Goal: Information Seeking & Learning: Learn about a topic

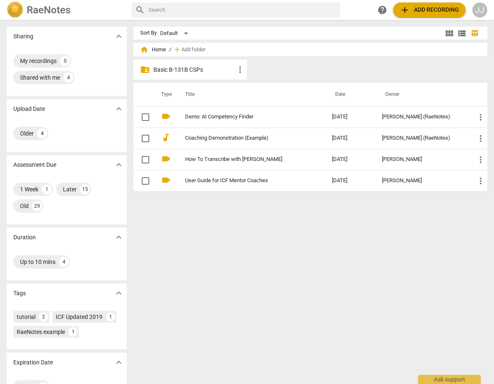
click at [25, 36] on p "Sharing" at bounding box center [23, 36] width 20 height 9
click at [118, 31] on span "expand_more" at bounding box center [119, 36] width 10 height 10
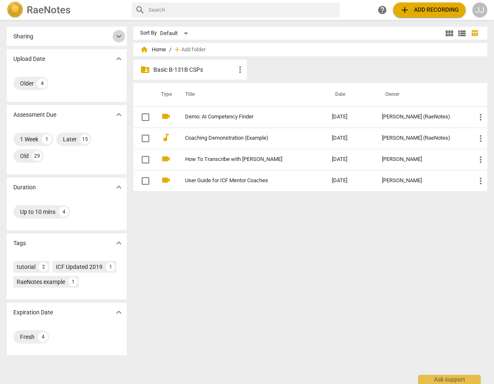
click at [118, 31] on span "expand_more" at bounding box center [119, 36] width 10 height 10
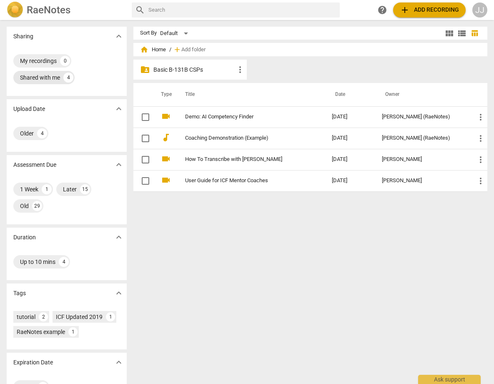
click at [30, 78] on div "Shared with me" at bounding box center [40, 77] width 40 height 8
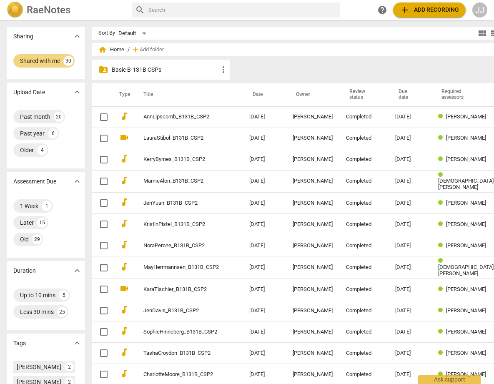
click at [161, 67] on p "Basic B-131B CSPs" at bounding box center [165, 69] width 107 height 9
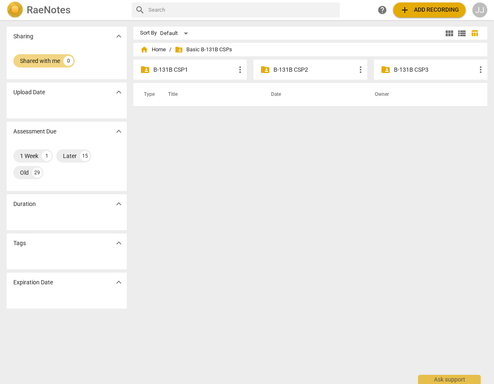
click at [274, 69] on p "B-131B CSP2" at bounding box center [314, 69] width 82 height 9
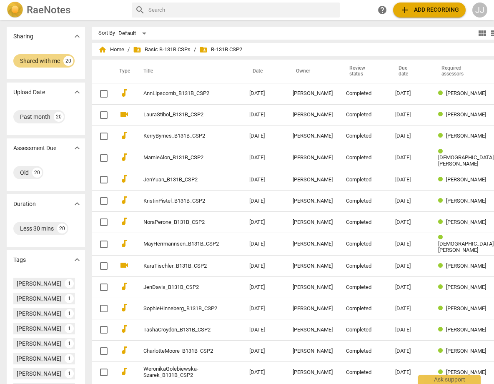
click at [210, 51] on span "folder_shared B-131B CSP2" at bounding box center [220, 49] width 43 height 8
click at [141, 47] on span "folder_shared Basic B-131B CSPs" at bounding box center [162, 49] width 58 height 8
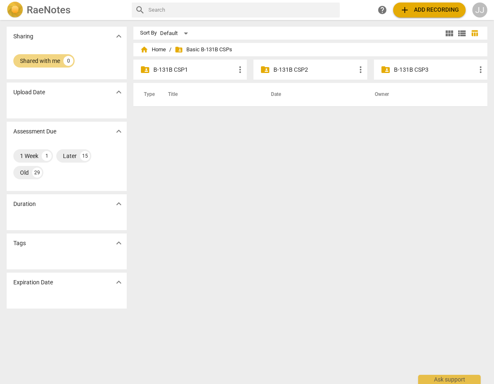
click at [397, 69] on p "B-131B CSP3" at bounding box center [435, 69] width 82 height 9
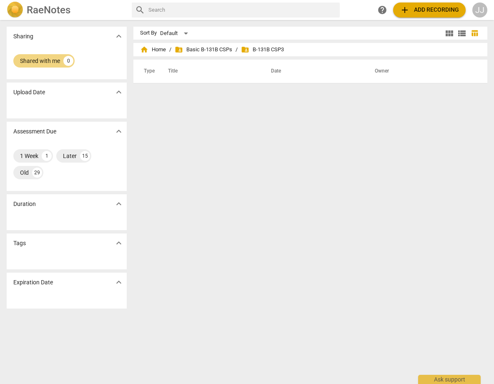
click at [396, 68] on th "Owner" at bounding box center [422, 71] width 114 height 23
click at [293, 46] on div "home Home / folder_shared Basic B-131B CSPs / folder_shared B-131B CSP3" at bounding box center [310, 49] width 340 height 13
click at [279, 46] on span "folder_shared B-131B CSP3" at bounding box center [262, 49] width 43 height 8
click at [260, 51] on span "folder_shared B-131B CSP3" at bounding box center [262, 49] width 43 height 8
click at [248, 48] on span "folder_shared" at bounding box center [245, 49] width 8 height 8
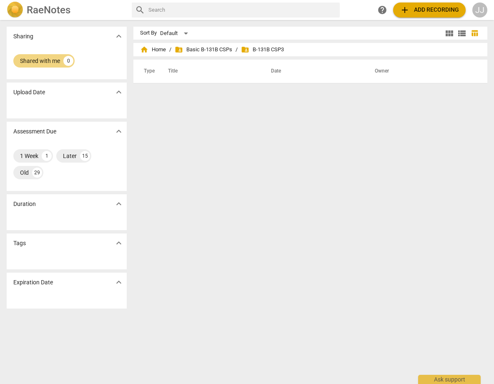
click at [35, 36] on div "Sharing expand_more" at bounding box center [67, 36] width 120 height 19
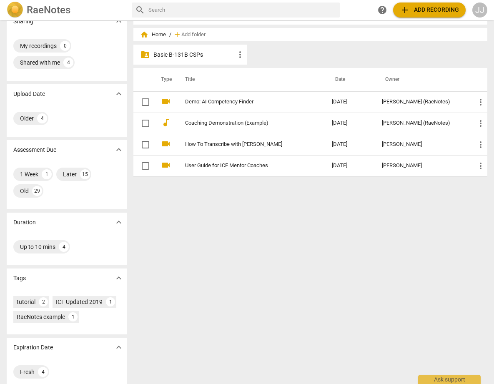
scroll to position [25, 0]
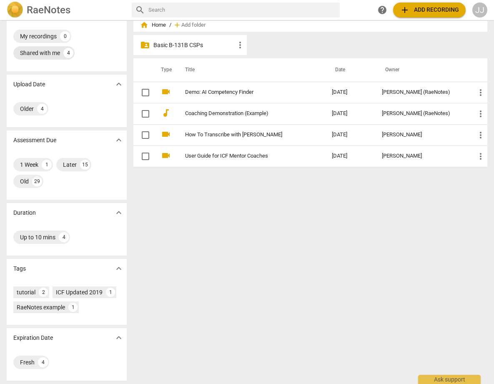
click at [49, 51] on div "Shared with me" at bounding box center [40, 53] width 40 height 8
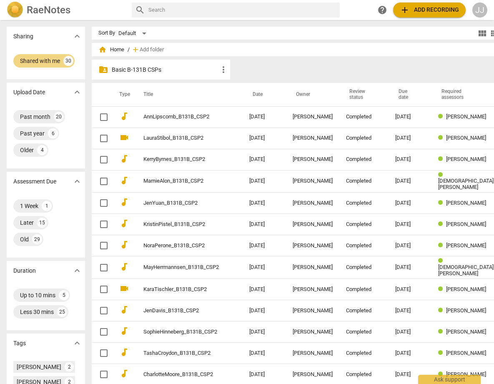
scroll to position [352, 0]
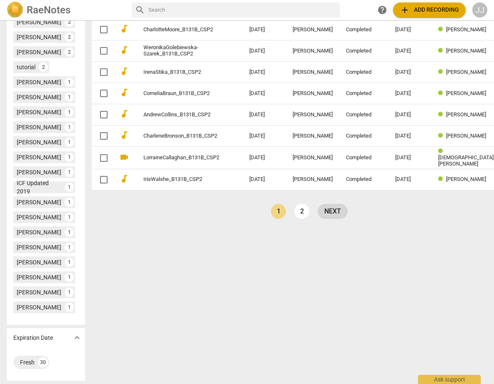
click at [318, 204] on link "next" at bounding box center [333, 211] width 30 height 15
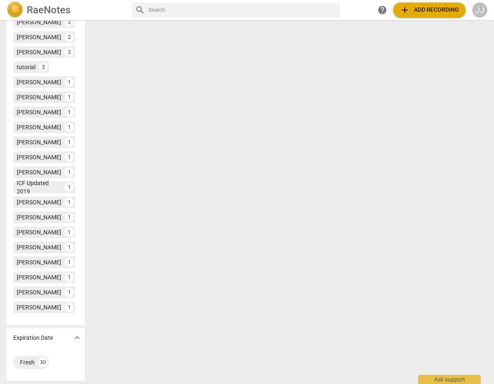
scroll to position [20, 0]
